Goal: Go to known website: Access a specific website the user already knows

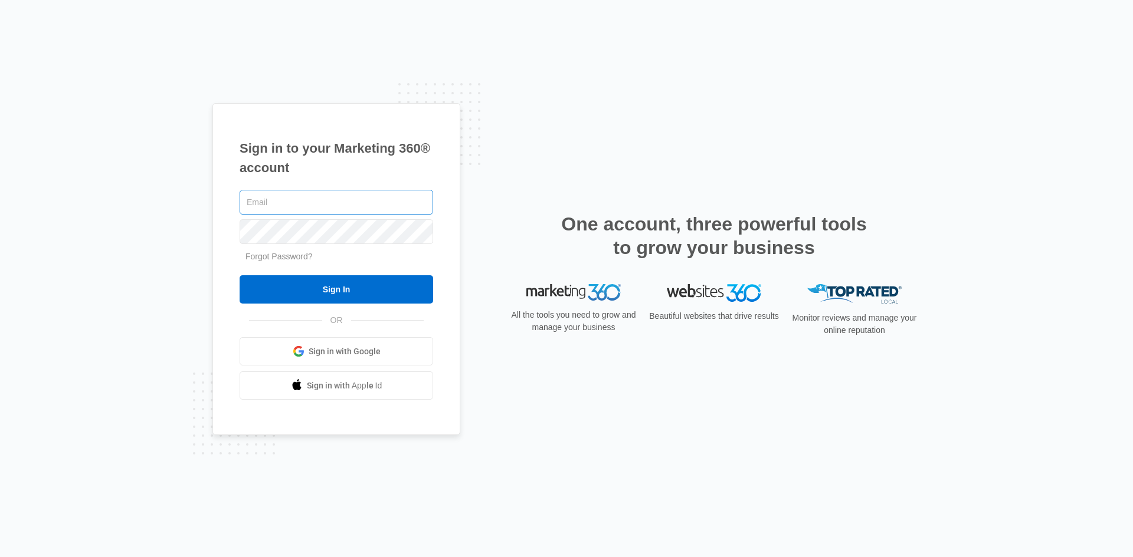
drag, startPoint x: 0, startPoint y: 0, endPoint x: 293, endPoint y: 194, distance: 351.6
click at [279, 199] on input "text" at bounding box center [337, 202] width 194 height 25
type input "Jmunn@acehydroseeding.com"
click at [240, 276] on input "Sign In" at bounding box center [337, 290] width 194 height 28
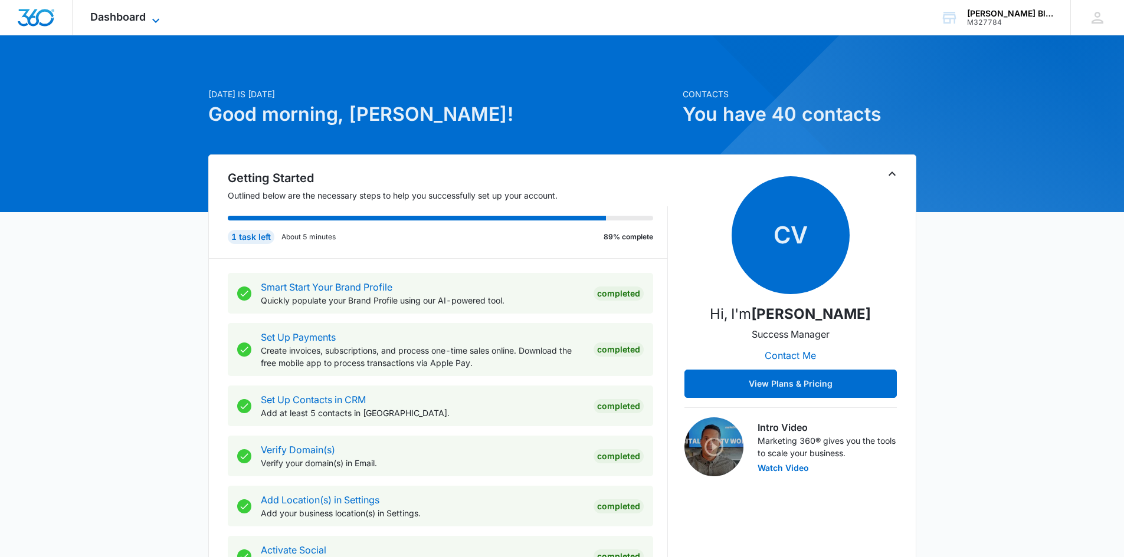
click at [110, 16] on span "Dashboard" at bounding box center [117, 17] width 55 height 12
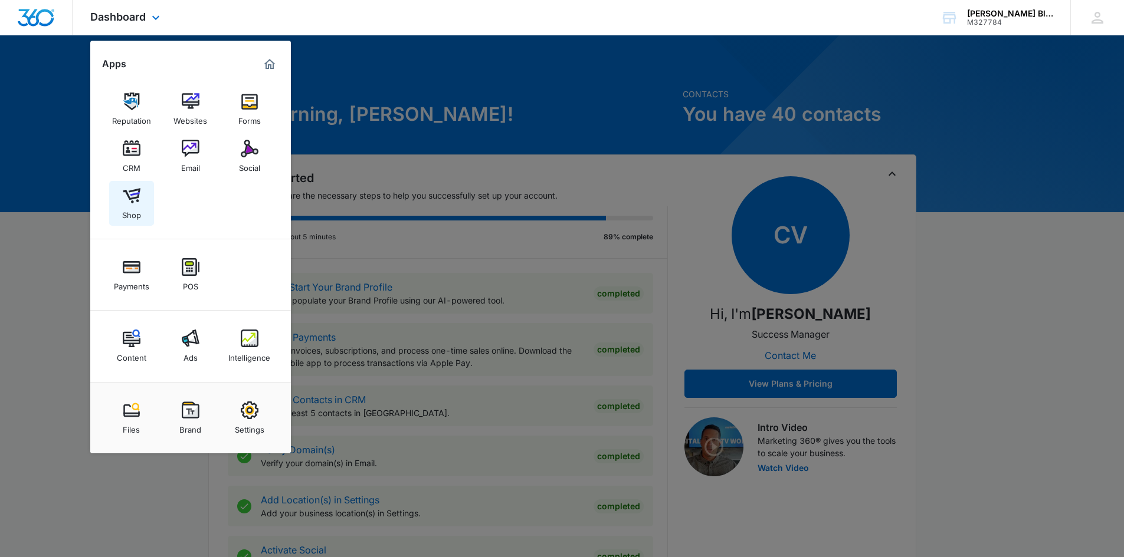
click at [133, 202] on img at bounding box center [132, 196] width 18 height 18
